Goal: Information Seeking & Learning: Check status

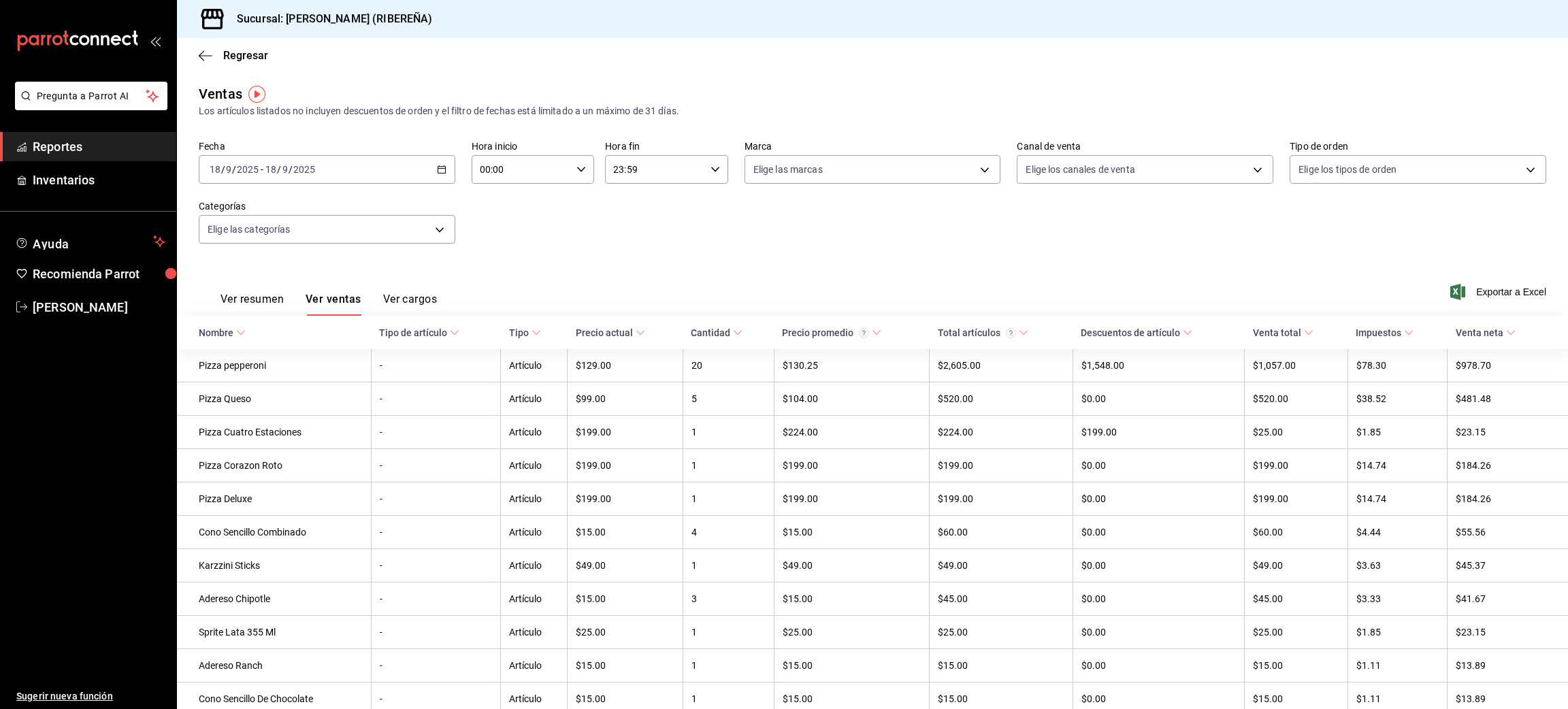
click at [195, 57] on div "Regresar" at bounding box center [873, 55] width 1391 height 34
click at [203, 51] on icon "button" at bounding box center [205, 55] width 14 height 12
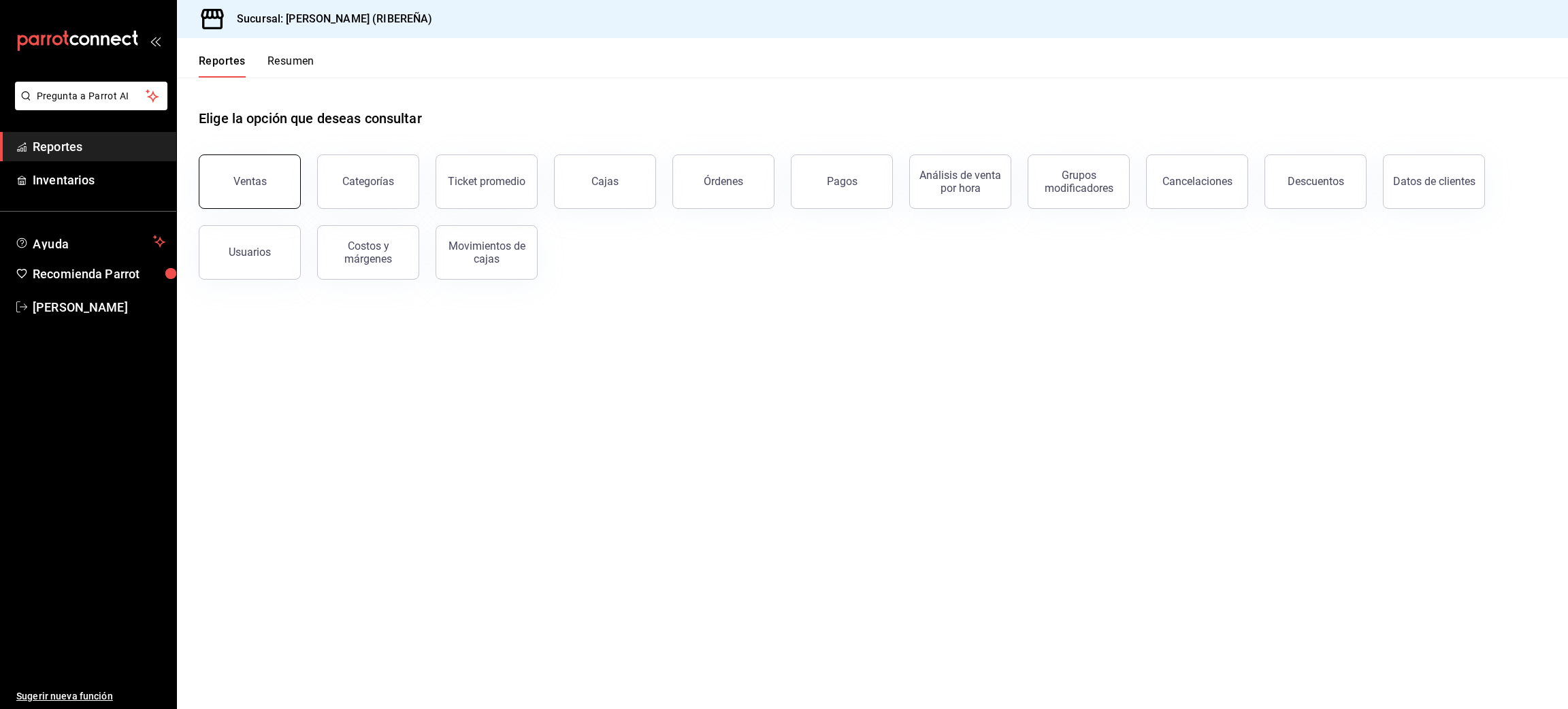
click at [280, 181] on button "Ventas" at bounding box center [249, 182] width 102 height 54
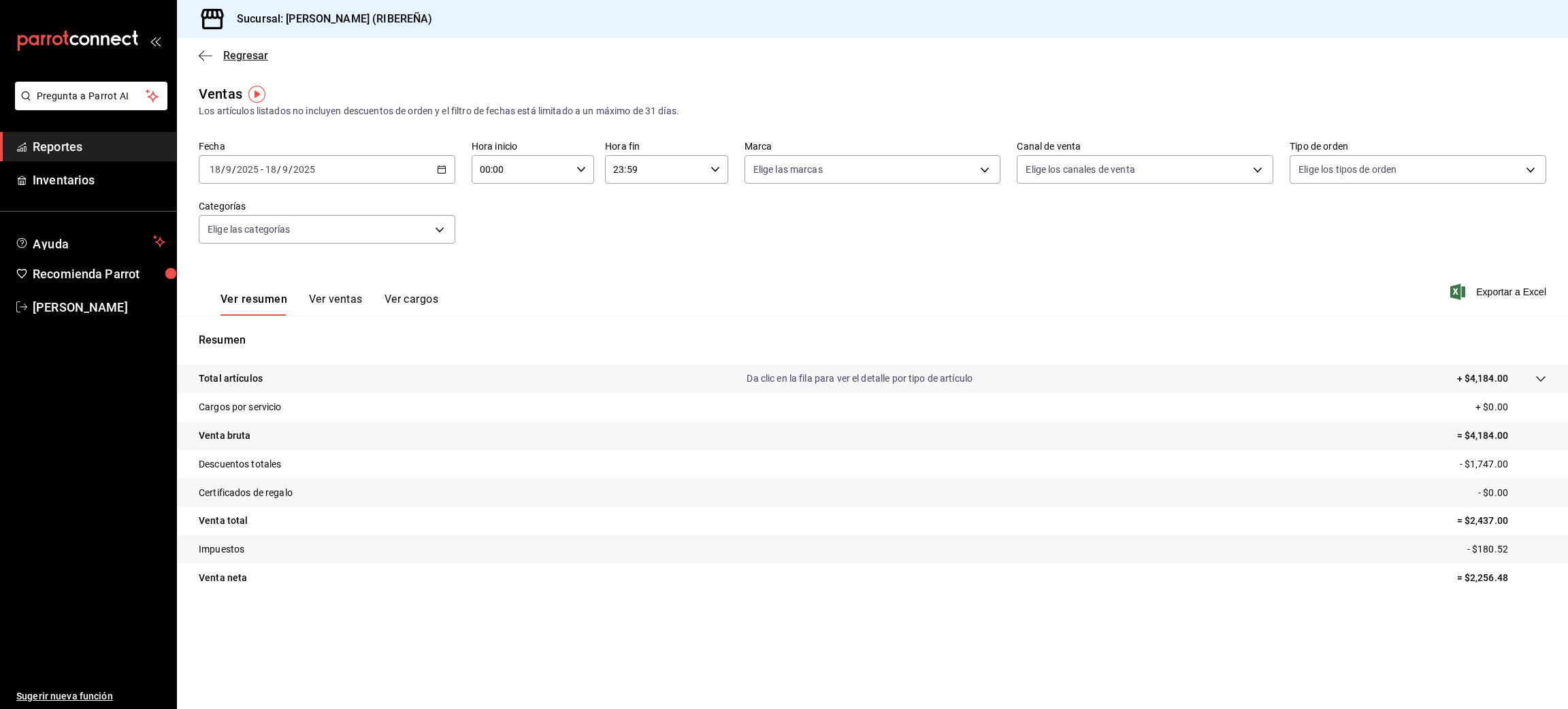
click at [200, 57] on icon "button" at bounding box center [201, 55] width 6 height 10
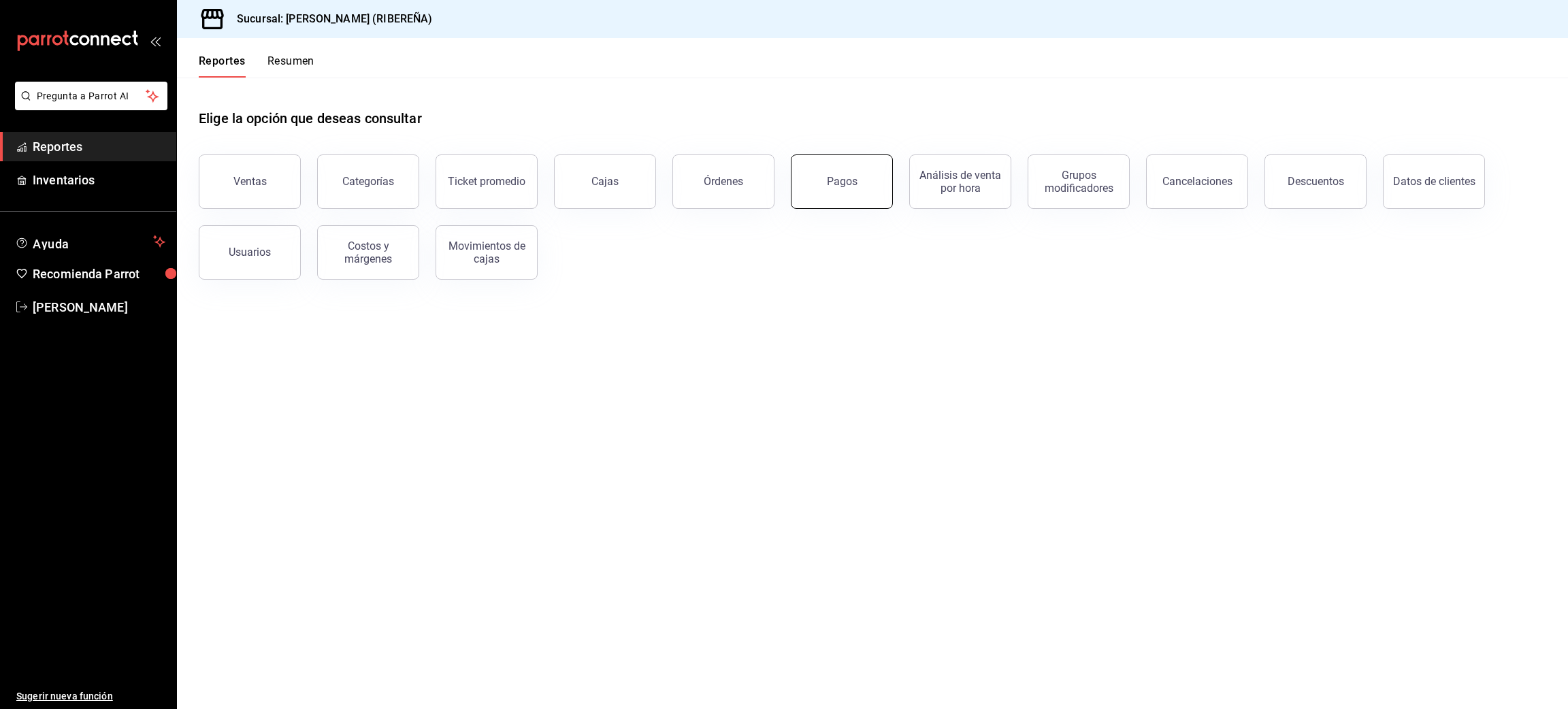
click at [824, 183] on button "Pagos" at bounding box center [841, 182] width 102 height 54
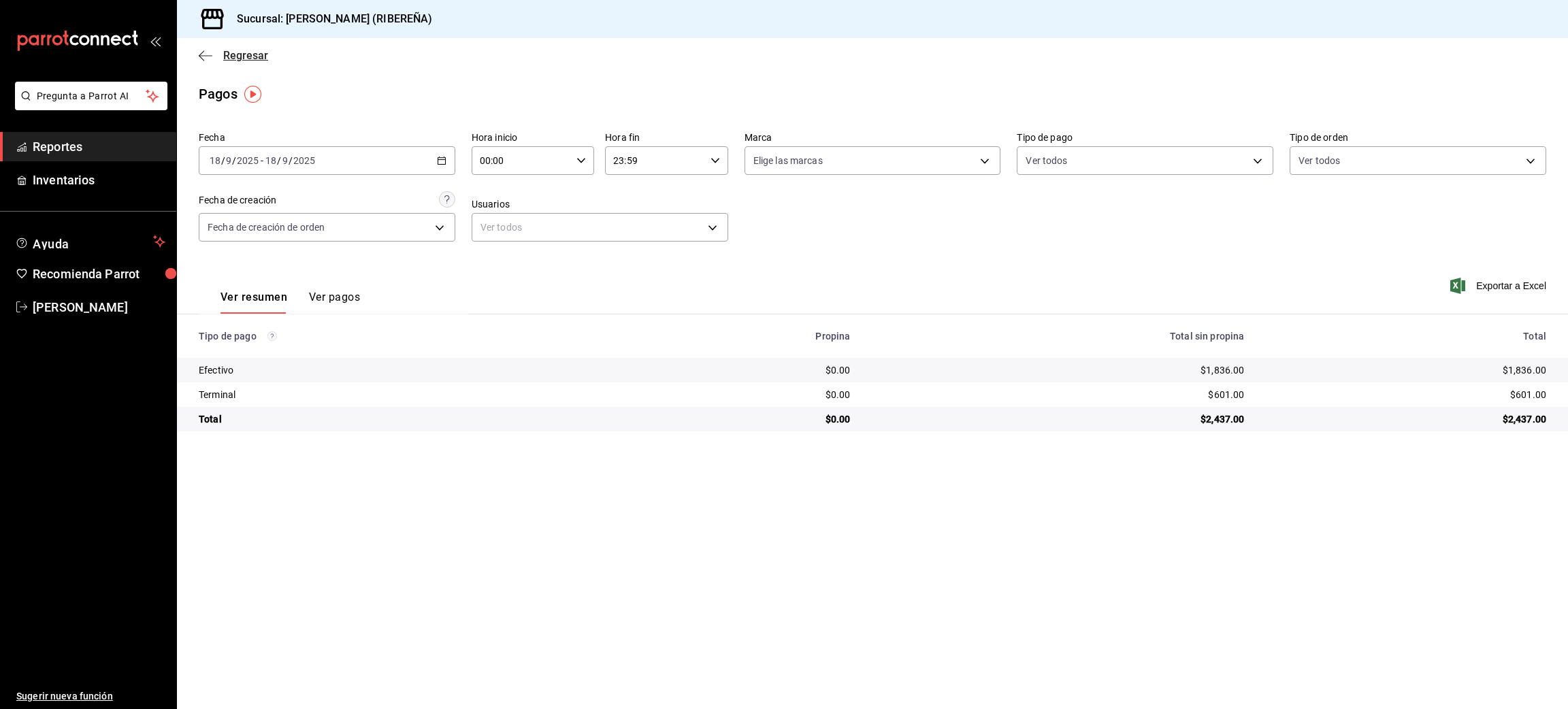
click at [205, 51] on icon "button" at bounding box center [205, 55] width 14 height 12
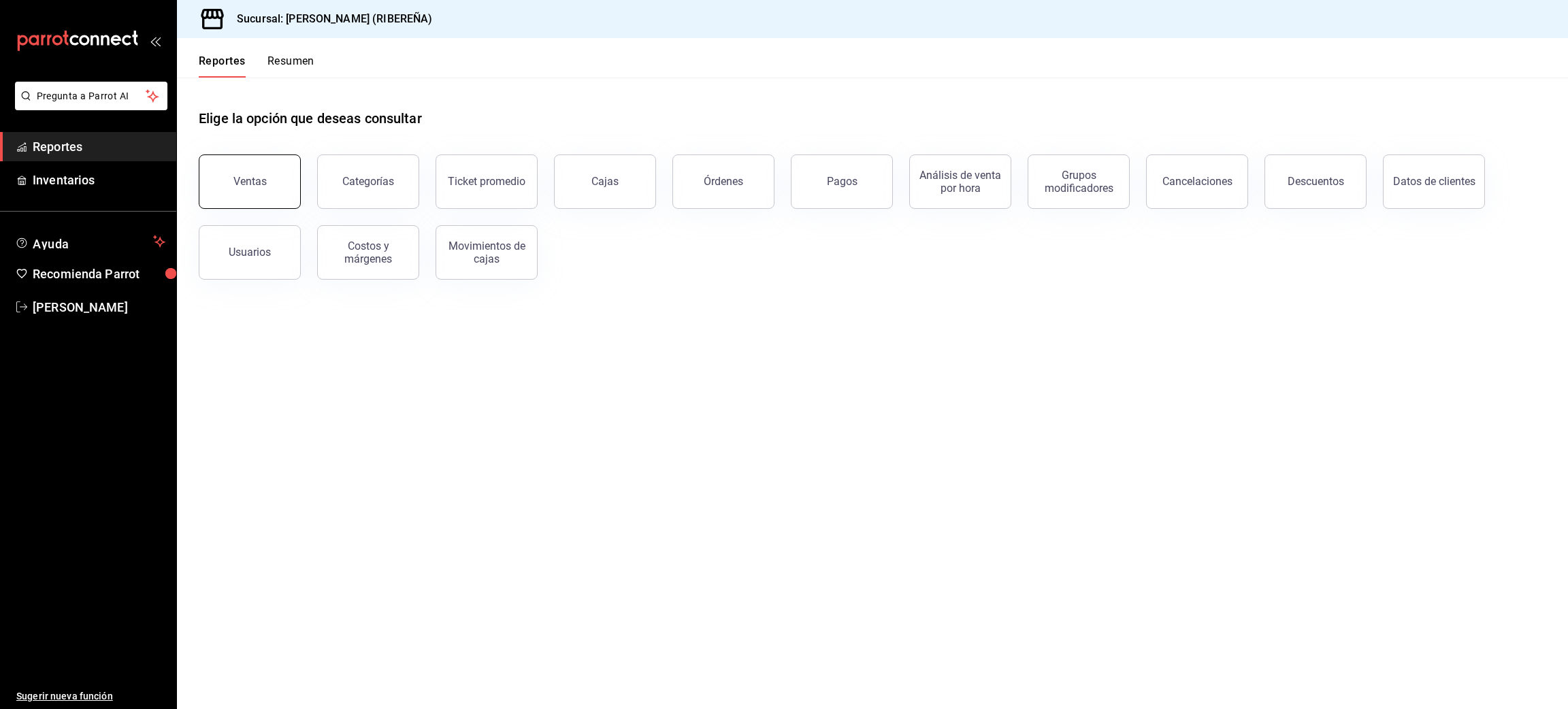
click at [265, 185] on button "Ventas" at bounding box center [249, 182] width 102 height 54
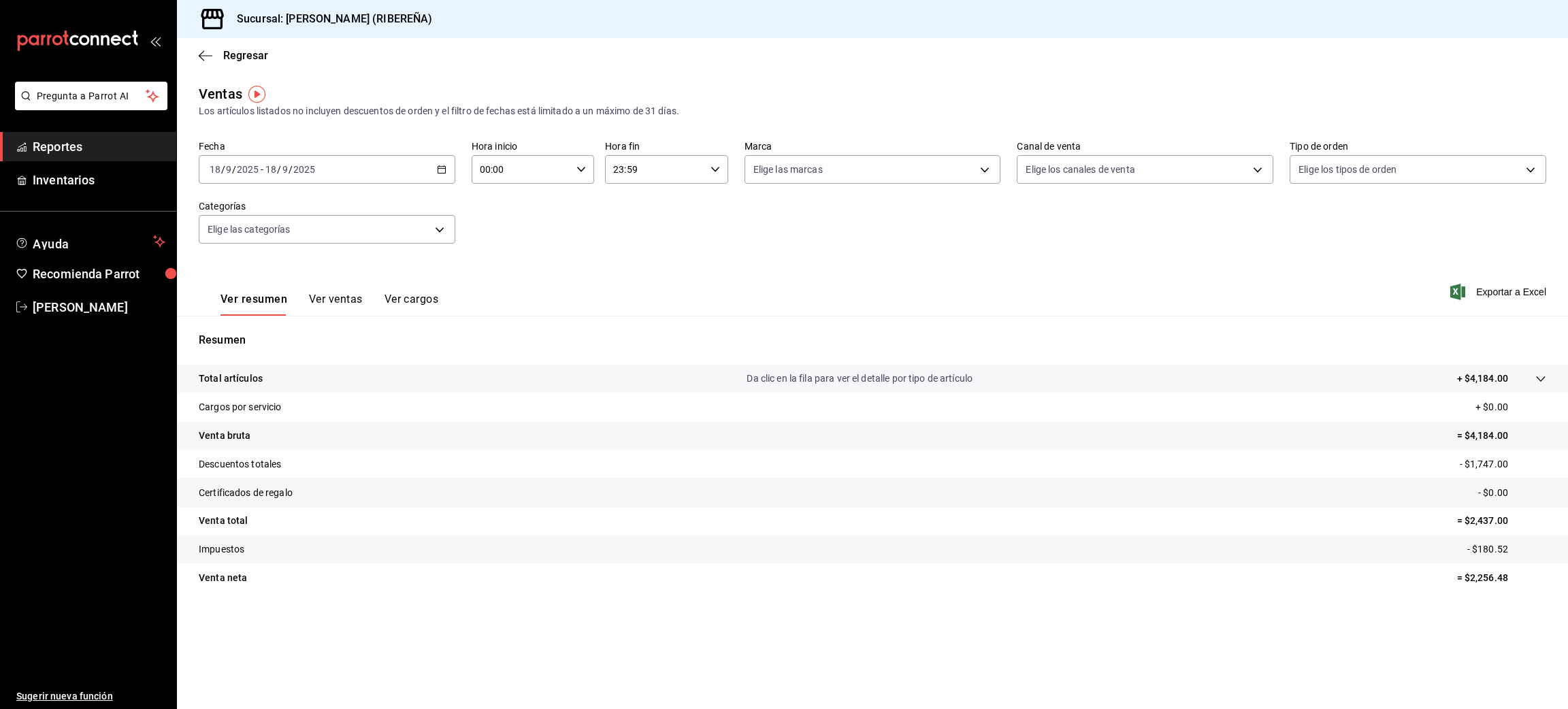
click at [327, 306] on button "Ver ventas" at bounding box center [336, 304] width 54 height 23
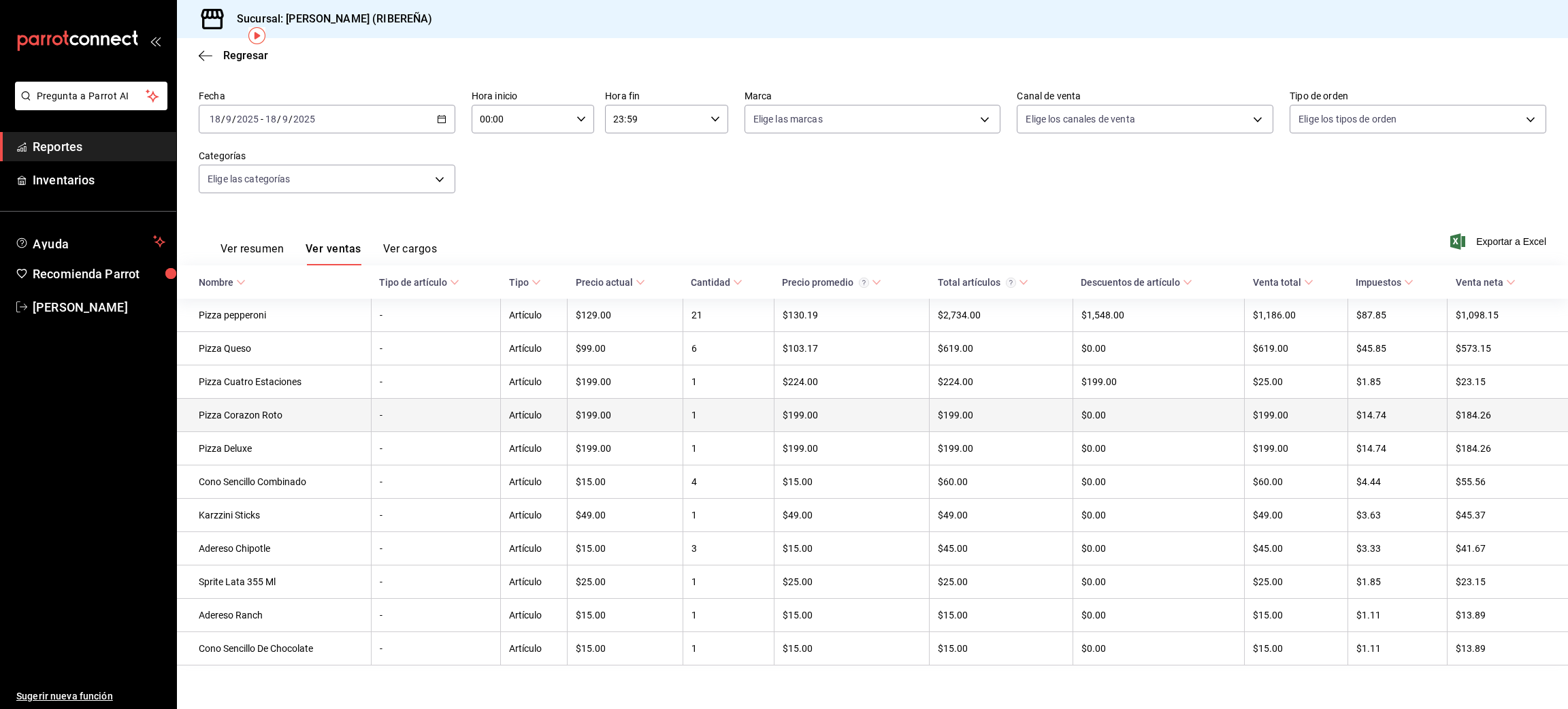
scroll to position [58, 0]
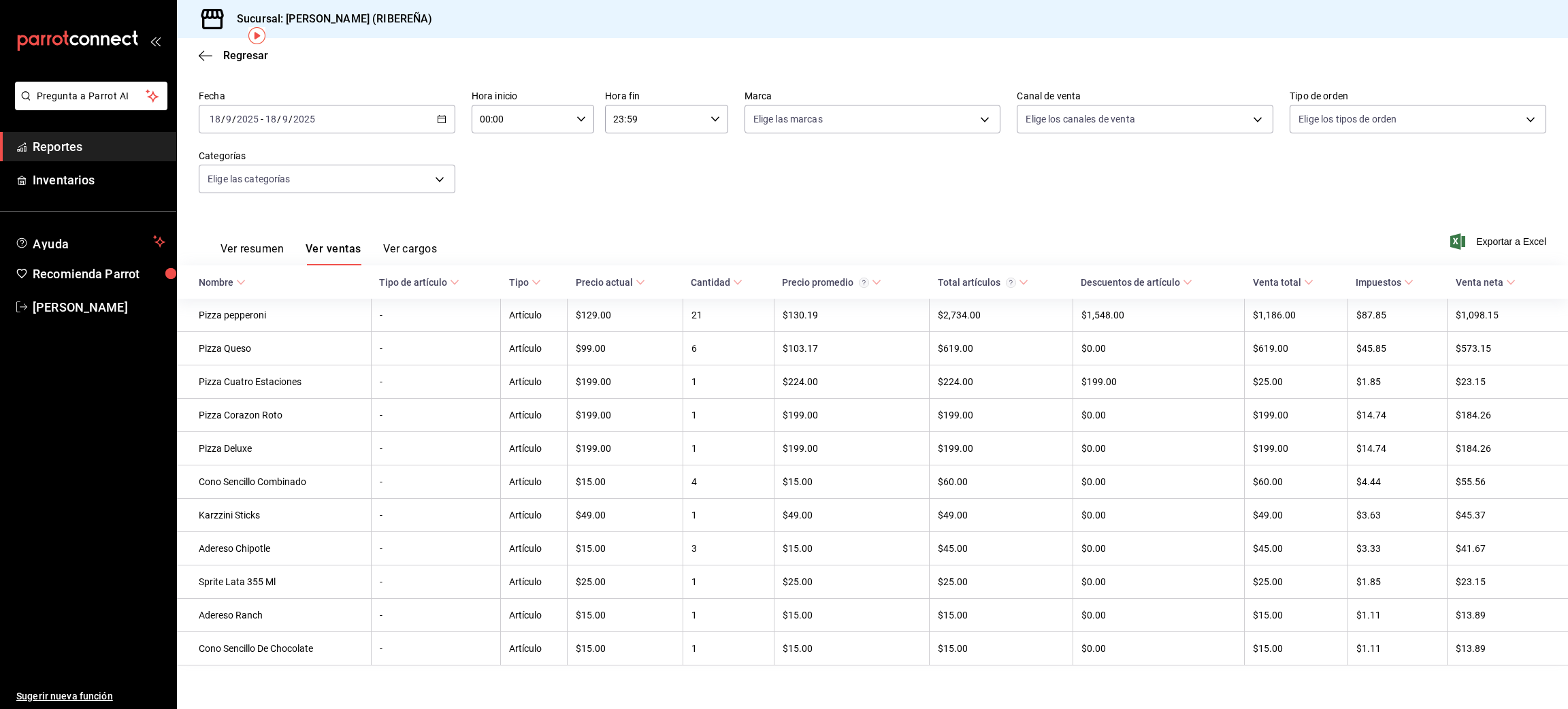
click at [247, 245] on button "Ver resumen" at bounding box center [253, 253] width 63 height 23
